Goal: Transaction & Acquisition: Purchase product/service

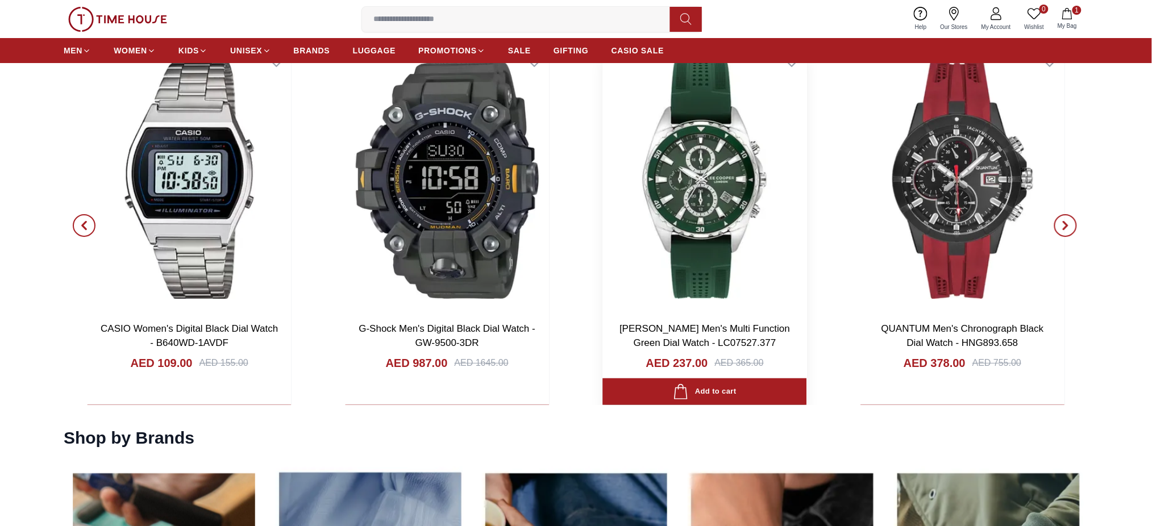
scroll to position [1512, 0]
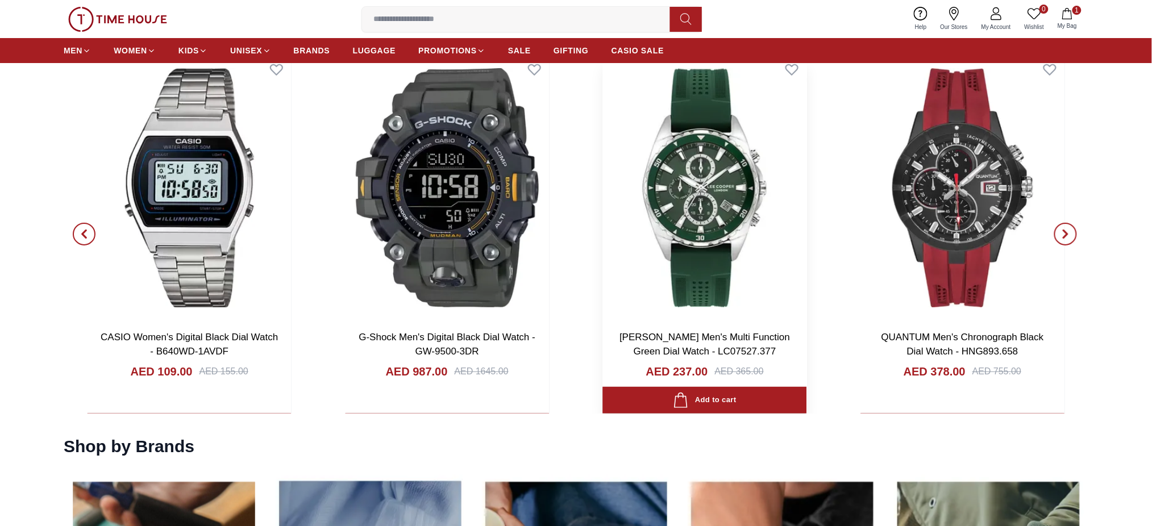
click at [696, 230] on img at bounding box center [705, 188] width 204 height 267
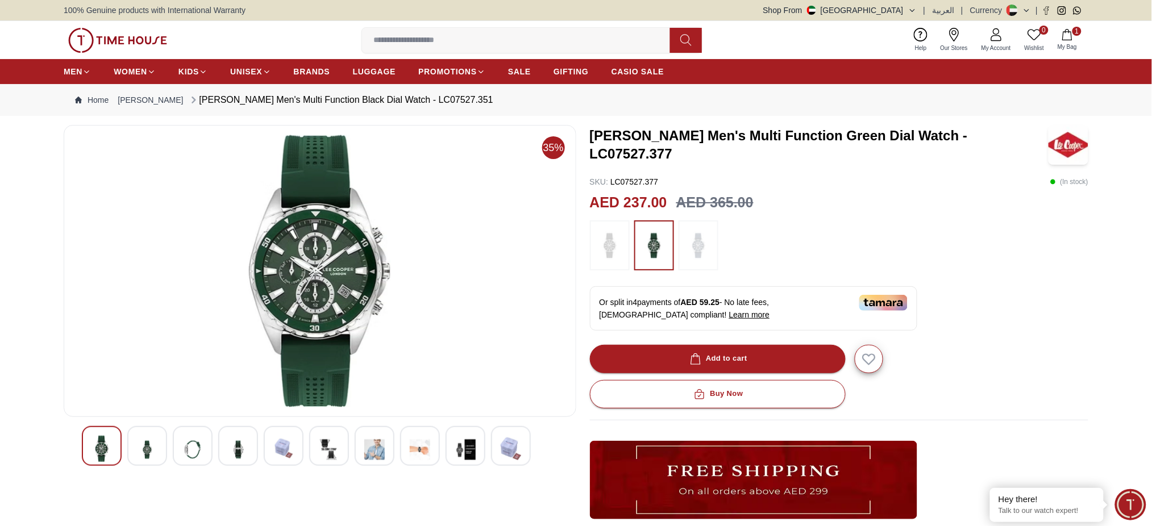
click at [149, 454] on img at bounding box center [147, 450] width 20 height 28
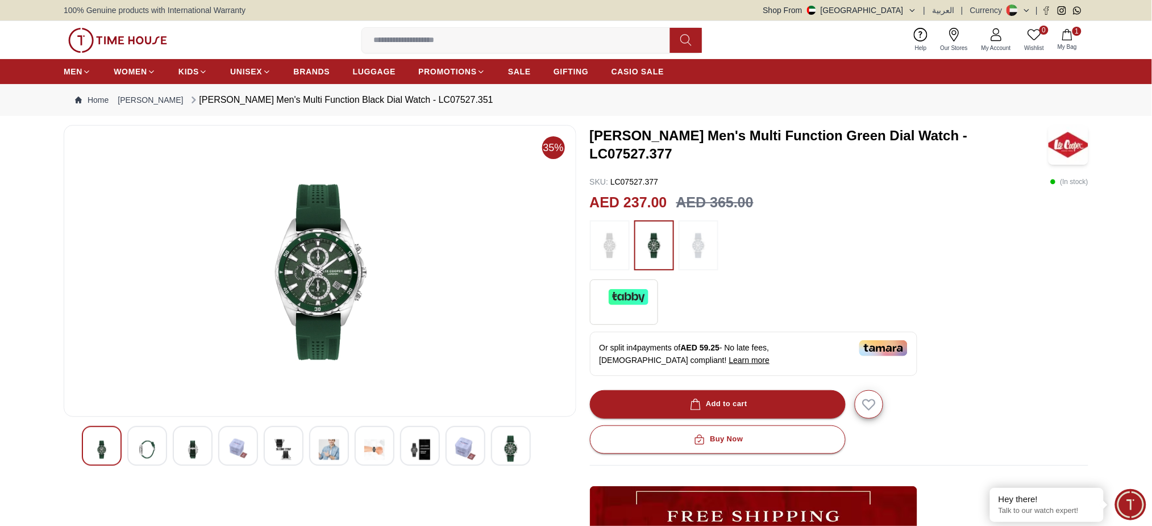
click at [188, 453] on img at bounding box center [192, 450] width 20 height 28
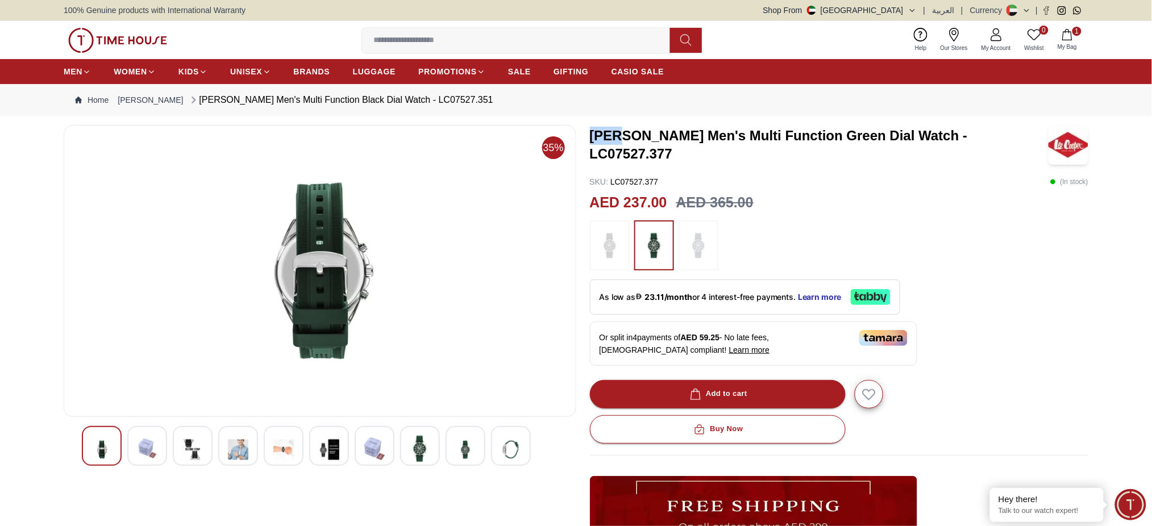
drag, startPoint x: 594, startPoint y: 144, endPoint x: 620, endPoint y: 143, distance: 26.8
click at [620, 143] on h3 "[PERSON_NAME] Men's Multi Function Green Dial Watch - LC07527.377" at bounding box center [818, 145] width 457 height 36
click at [297, 72] on span "BRANDS" at bounding box center [312, 71] width 36 height 11
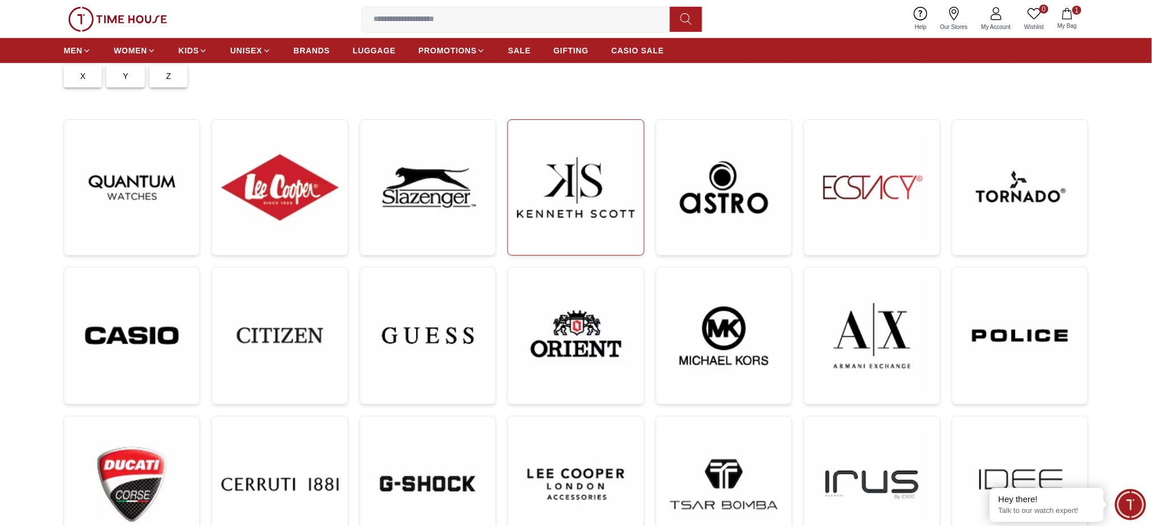
scroll to position [151, 0]
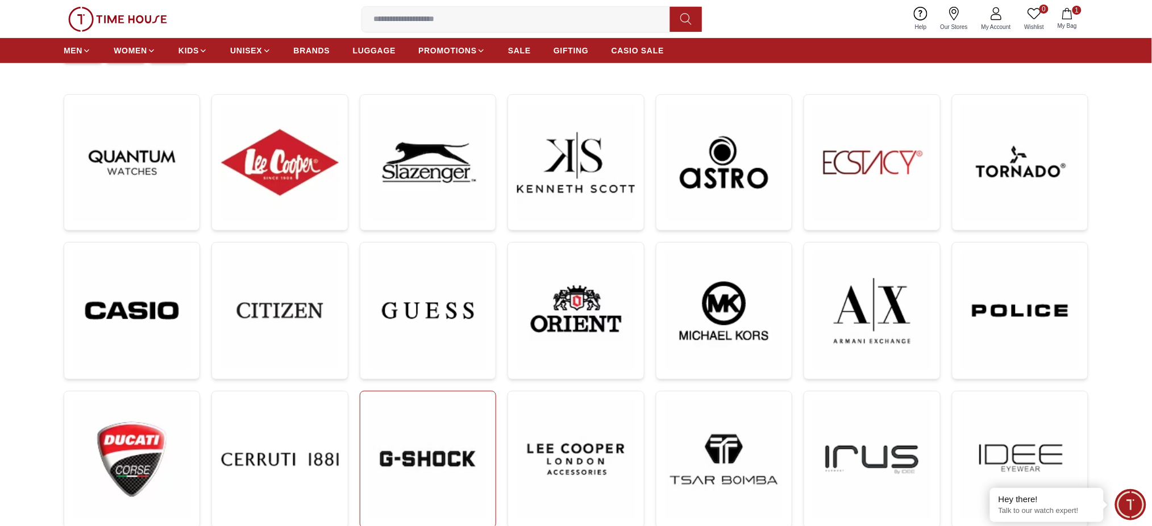
click at [462, 455] on img at bounding box center [428, 459] width 117 height 117
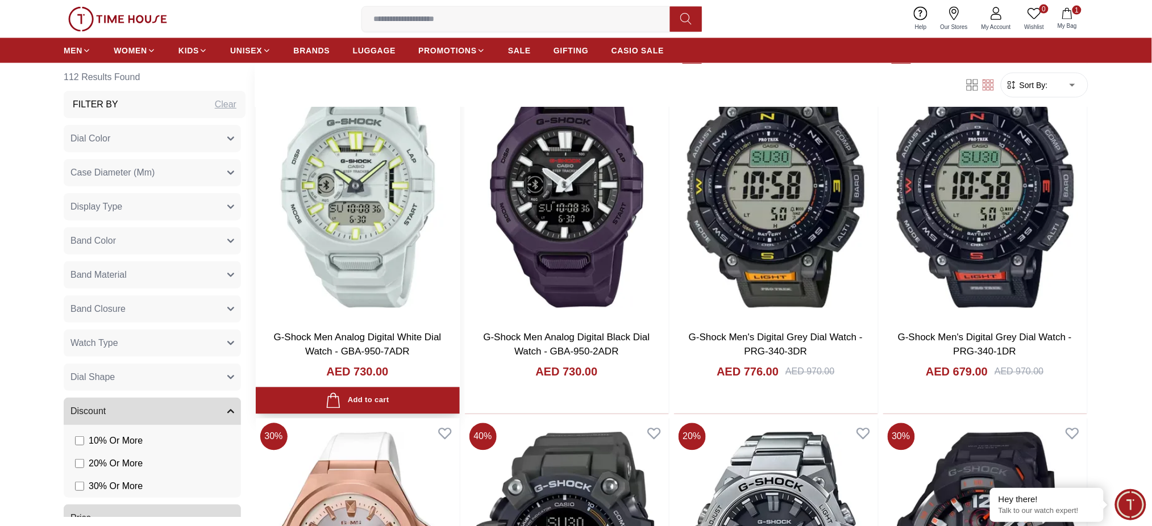
scroll to position [606, 0]
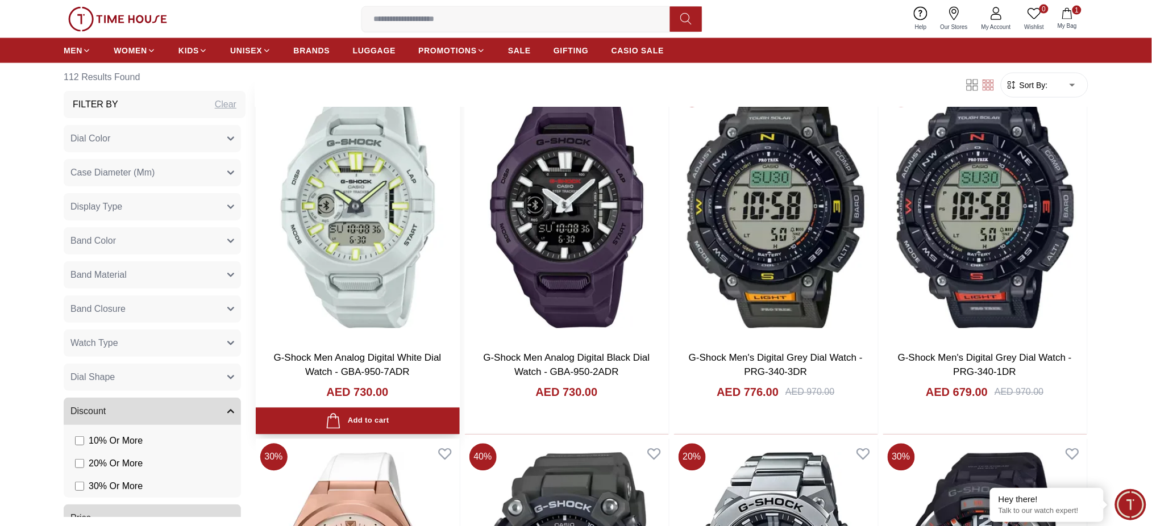
click at [373, 238] on img at bounding box center [358, 209] width 204 height 267
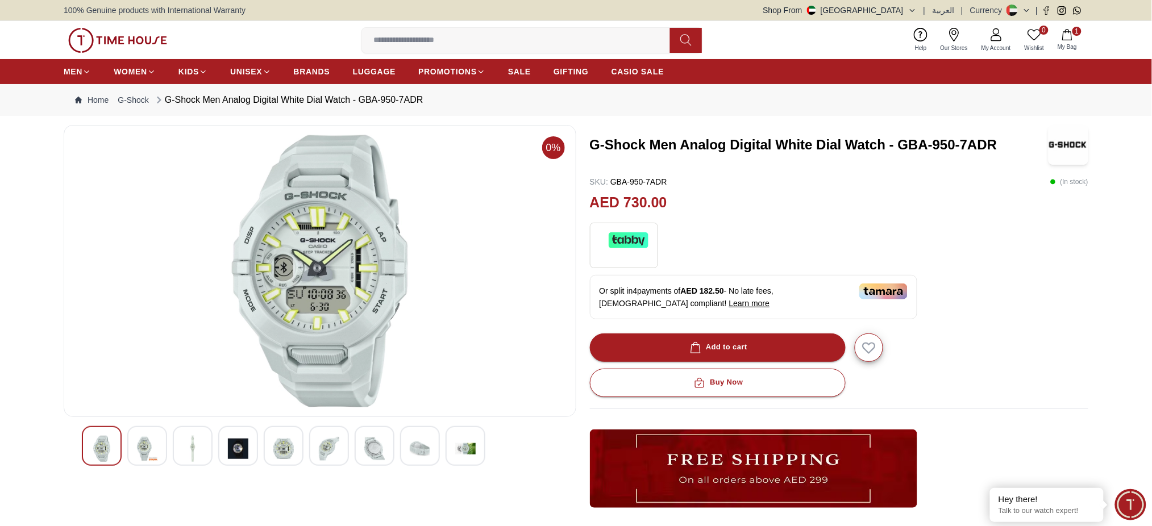
click at [940, 142] on h3 "G-Shock Men Analog Digital White Dial Watch - GBA-950-7ADR" at bounding box center [818, 145] width 457 height 18
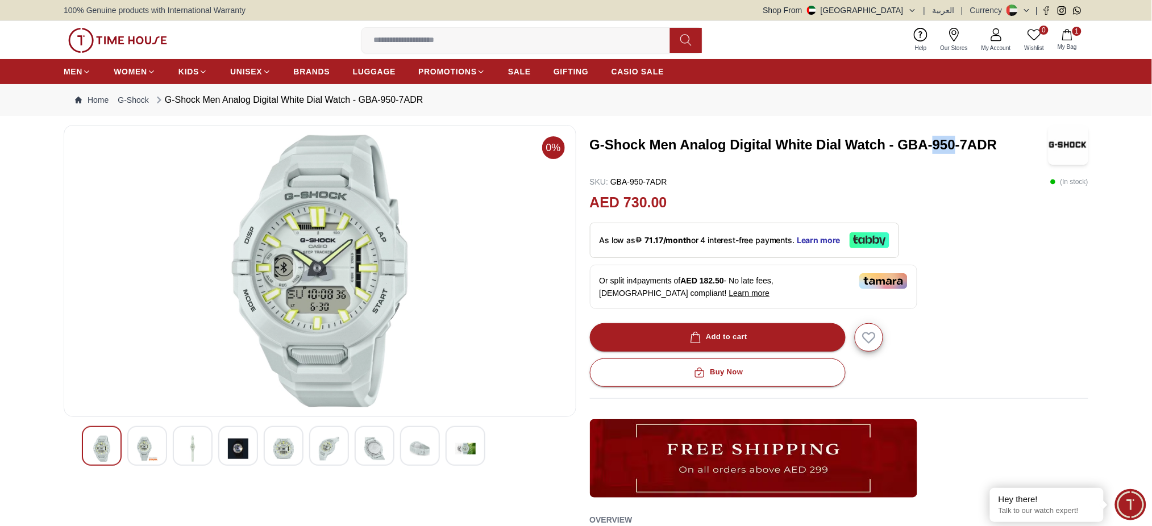
click at [940, 142] on h3 "G-Shock Men Analog Digital White Dial Watch - GBA-950-7ADR" at bounding box center [818, 145] width 457 height 18
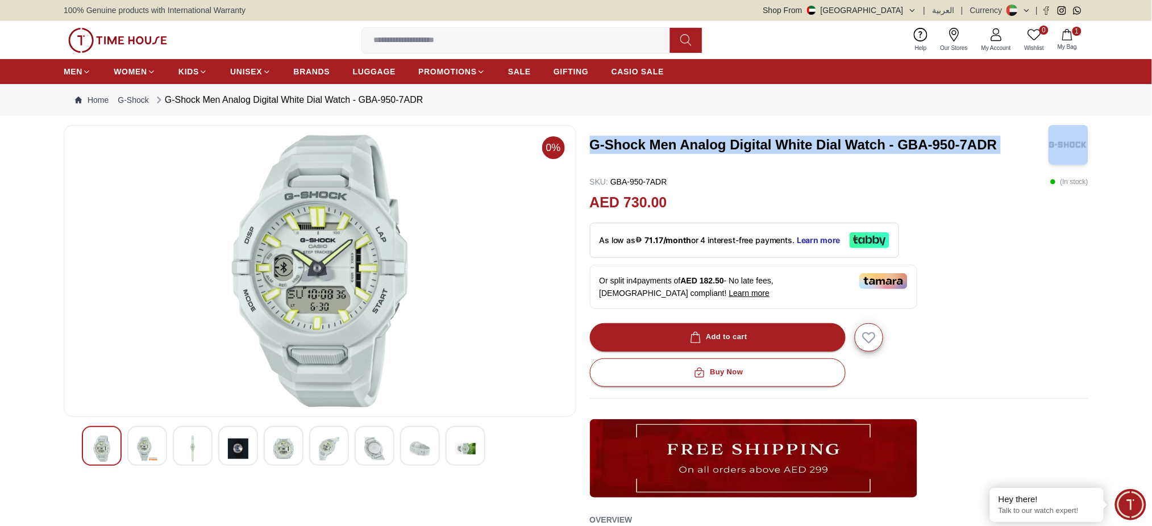
click at [940, 142] on h3 "G-Shock Men Analog Digital White Dial Watch - GBA-950-7ADR" at bounding box center [818, 145] width 457 height 18
copy h3 "G-Shock Men Analog Digital White Dial Watch - GBA-950-7ADR"
click at [684, 153] on h3 "G-Shock Men Analog Digital White Dial Watch - GBA-950-7ADR" at bounding box center [818, 145] width 457 height 18
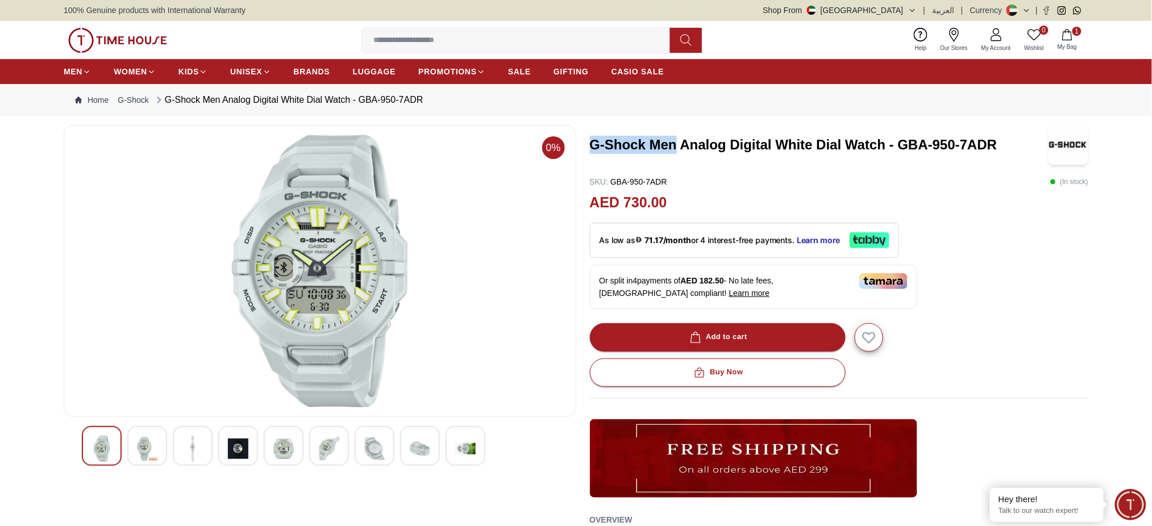
drag, startPoint x: 675, startPoint y: 148, endPoint x: 588, endPoint y: 144, distance: 86.5
click at [588, 144] on div "0% G-Shock Men Analog Digital White Dial Watch - GBA-950-7ADR SKU : GBA-950-7AD…" at bounding box center [576, 466] width 1025 height 682
copy h3 "G-Shock Men"
click at [759, 146] on h3 "G-Shock Men Analog Digital White Dial Watch - GBA-950-7ADR" at bounding box center [818, 145] width 457 height 18
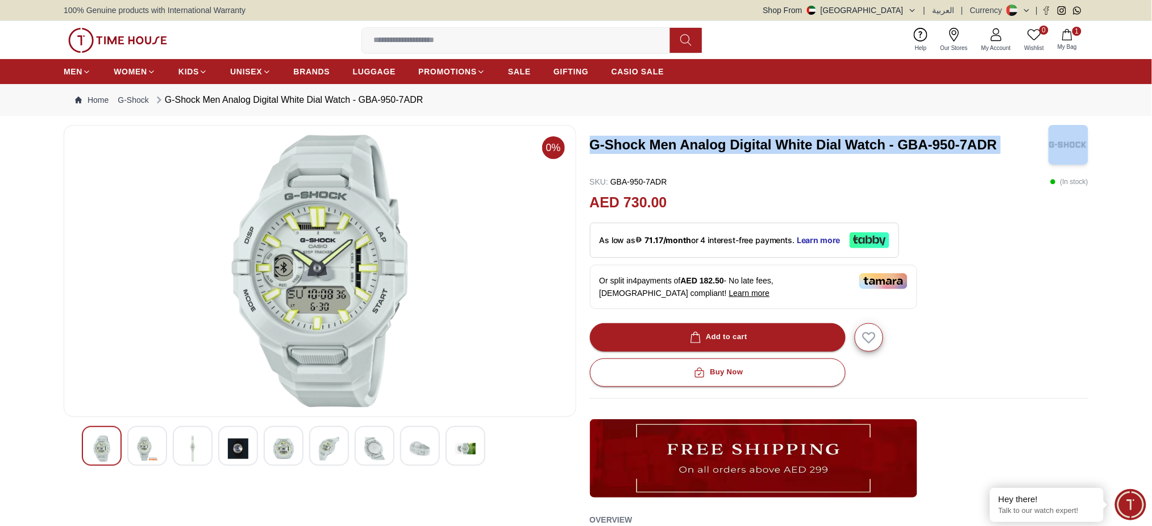
click at [759, 146] on h3 "G-Shock Men Analog Digital White Dial Watch - GBA-950-7ADR" at bounding box center [818, 145] width 457 height 18
copy h3 "G-Shock Men Analog Digital White Dial Watch - GBA-950-7ADR"
